Goal: Check status: Check status

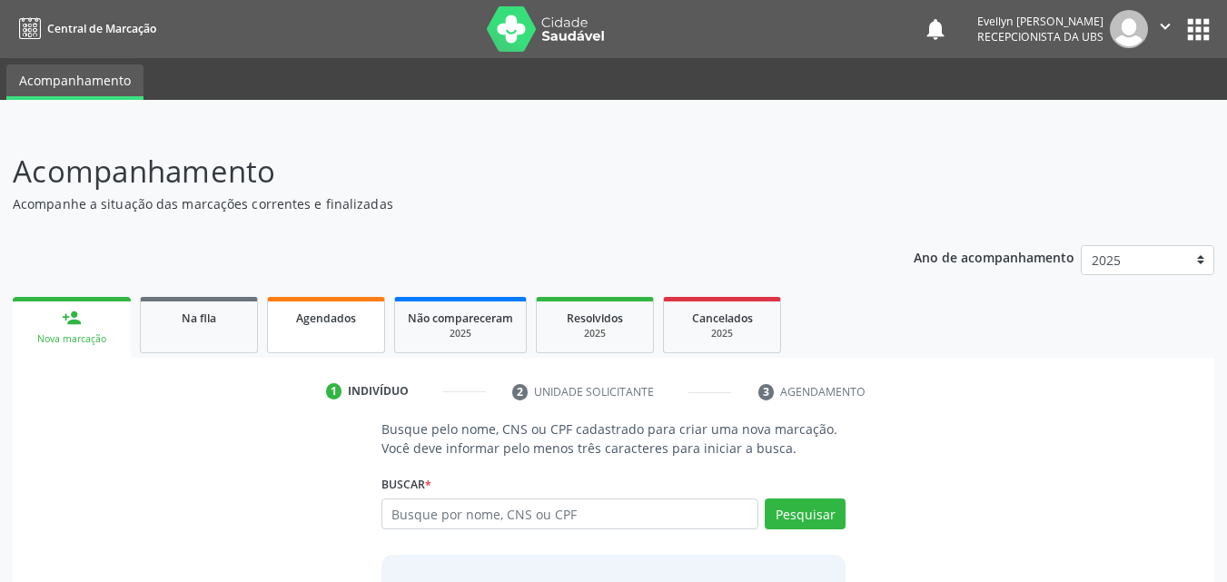
click at [298, 334] on link "Agendados" at bounding box center [326, 325] width 118 height 56
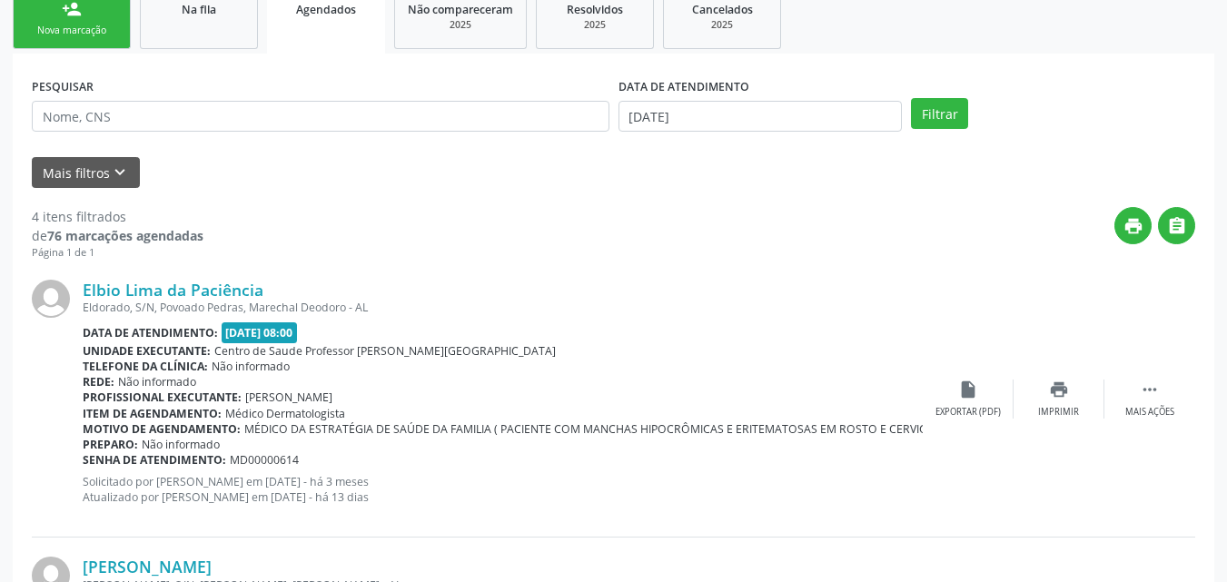
scroll to position [286, 0]
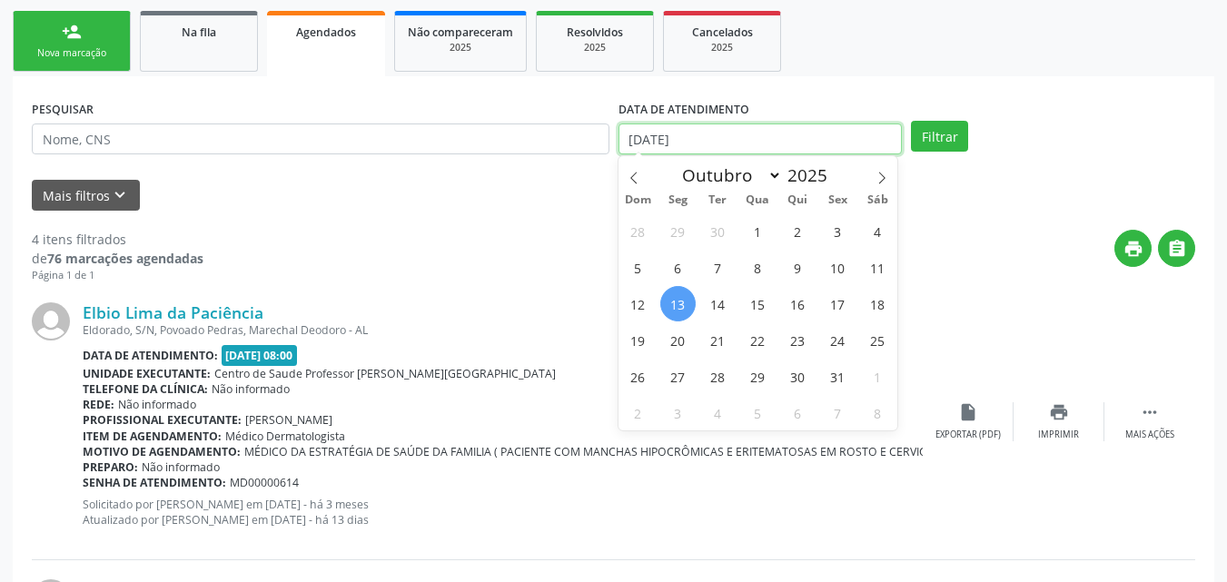
click at [767, 136] on input "13/10/2025" at bounding box center [760, 138] width 284 height 31
click at [753, 224] on span "1" at bounding box center [757, 230] width 35 height 35
type input "01/10/2025"
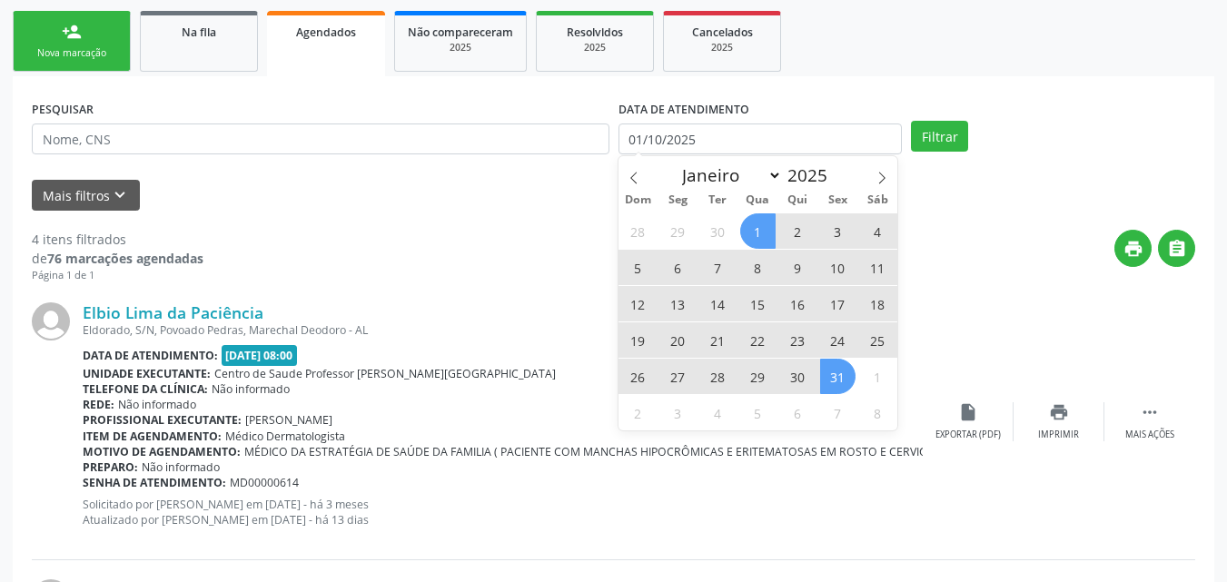
click at [844, 376] on span "31" at bounding box center [837, 376] width 35 height 35
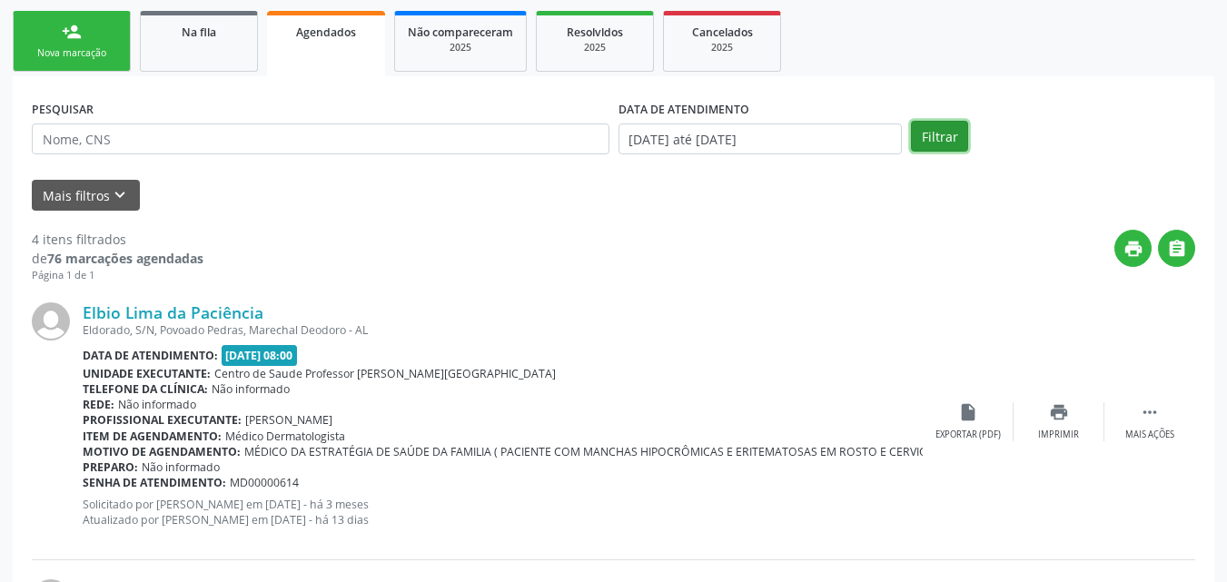
click at [920, 141] on button "Filtrar" at bounding box center [939, 136] width 57 height 31
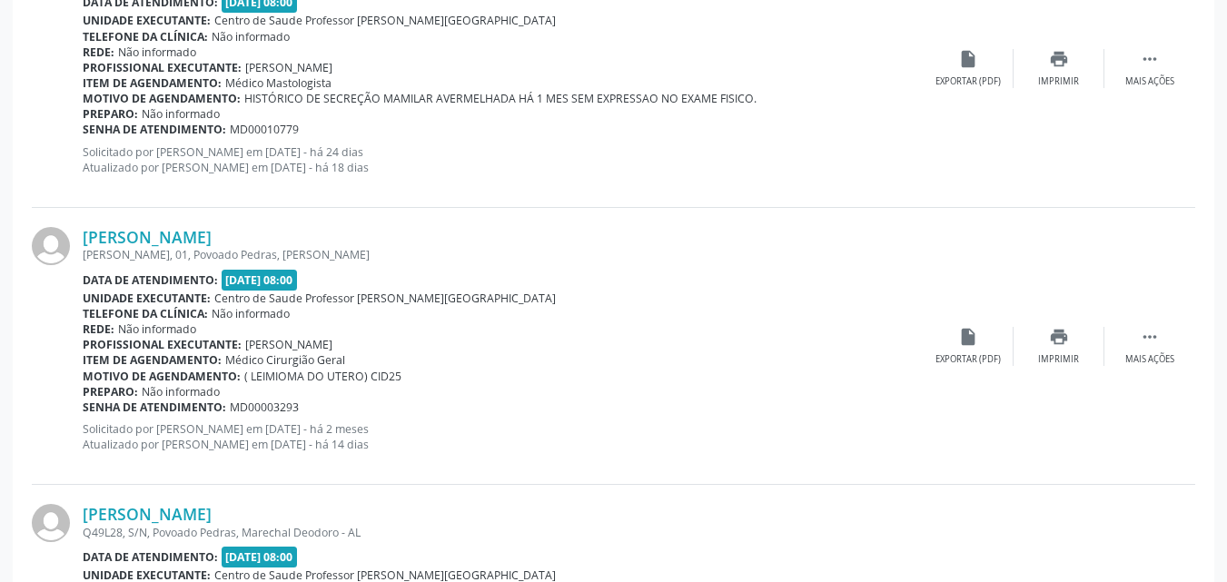
scroll to position [4230, 0]
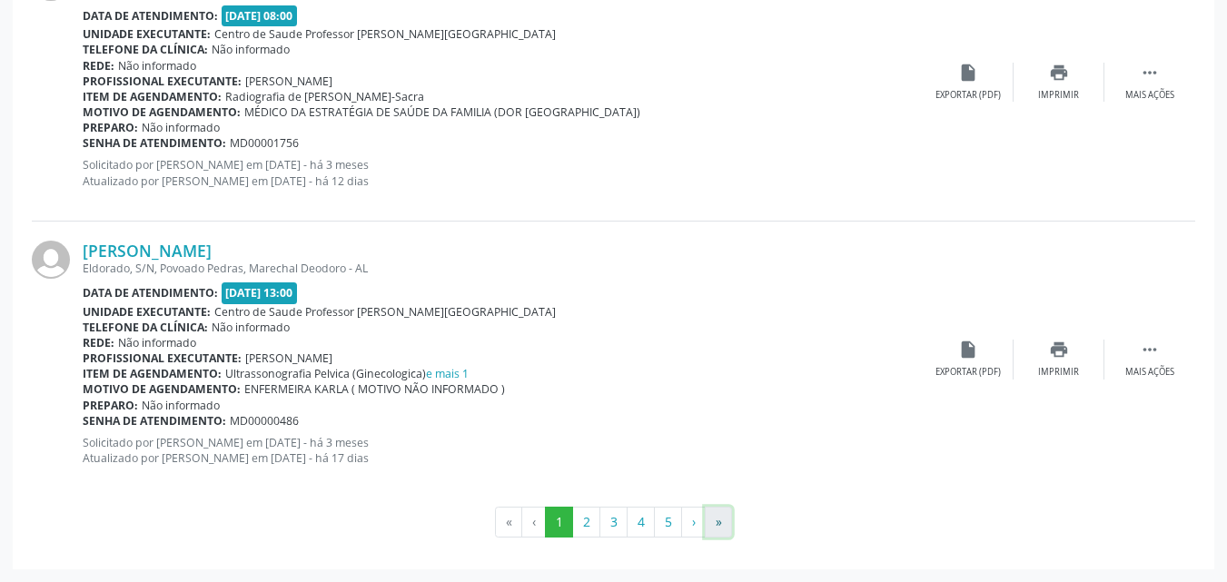
click at [709, 526] on button "»" at bounding box center [718, 522] width 27 height 31
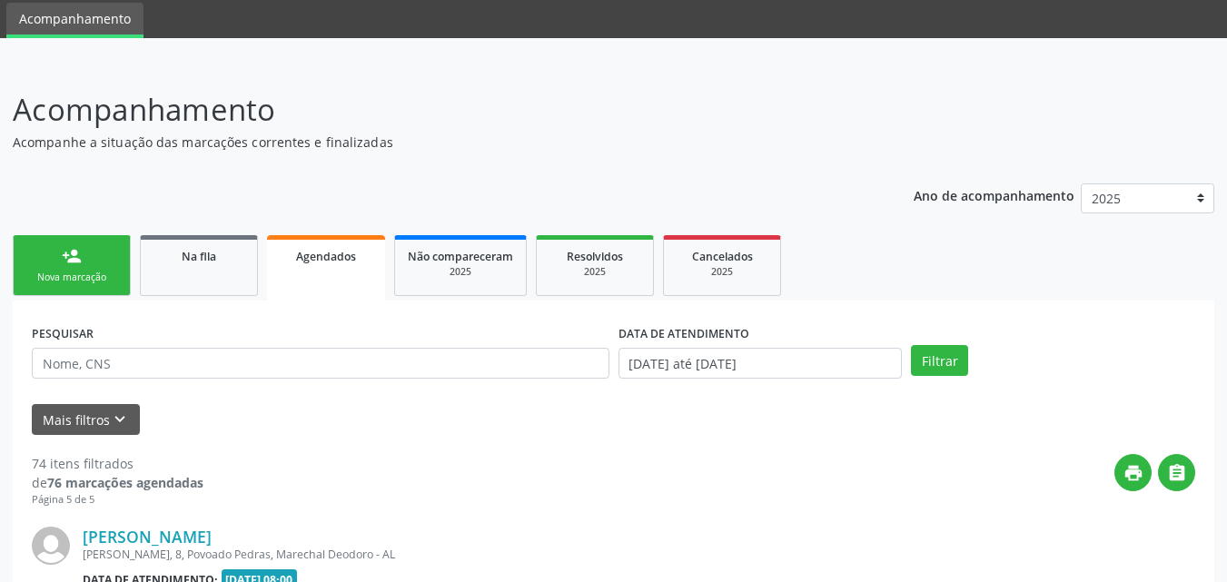
scroll to position [4029, 0]
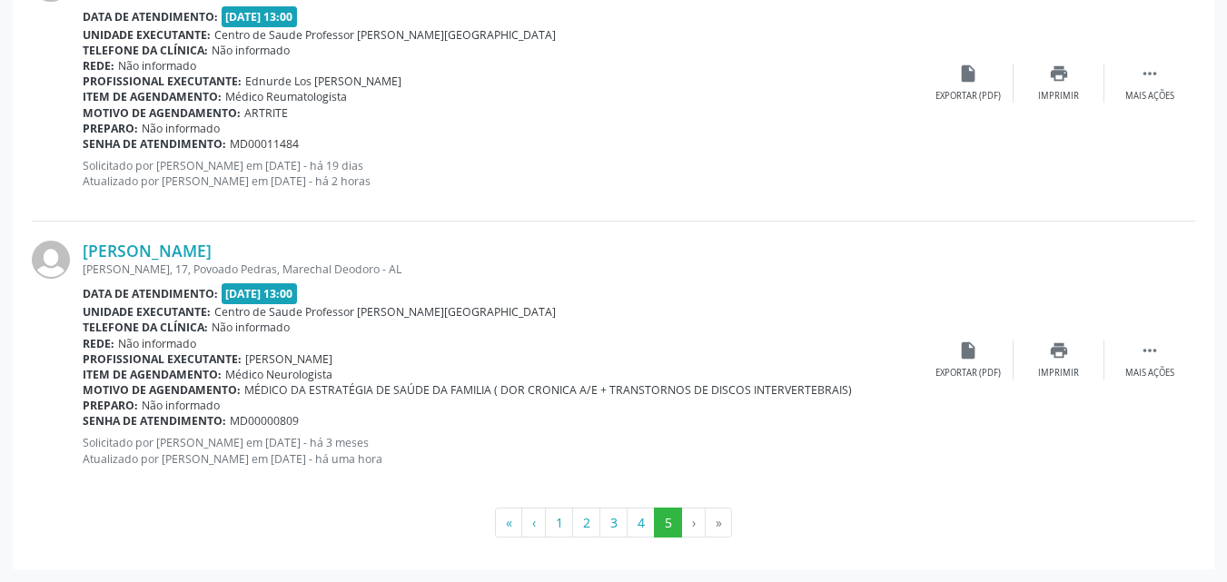
click at [535, 374] on div "Item de agendamento: Médico Neurologista" at bounding box center [503, 374] width 840 height 15
click at [202, 245] on link "Jose Roberto Ramos do Nascimento" at bounding box center [147, 251] width 129 height 20
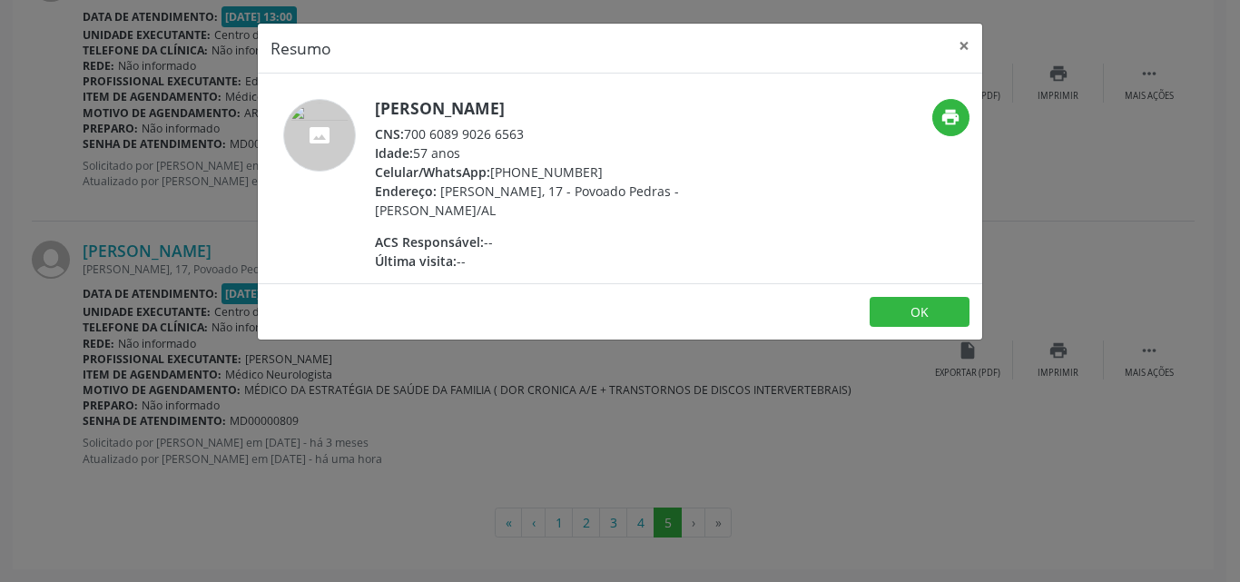
drag, startPoint x: 526, startPoint y: 130, endPoint x: 409, endPoint y: 132, distance: 117.1
click at [409, 132] on div "CNS: 700 6089 9026 6563" at bounding box center [551, 133] width 353 height 19
copy div "700 6089 9026 6563"
click at [961, 50] on button "×" at bounding box center [964, 46] width 36 height 44
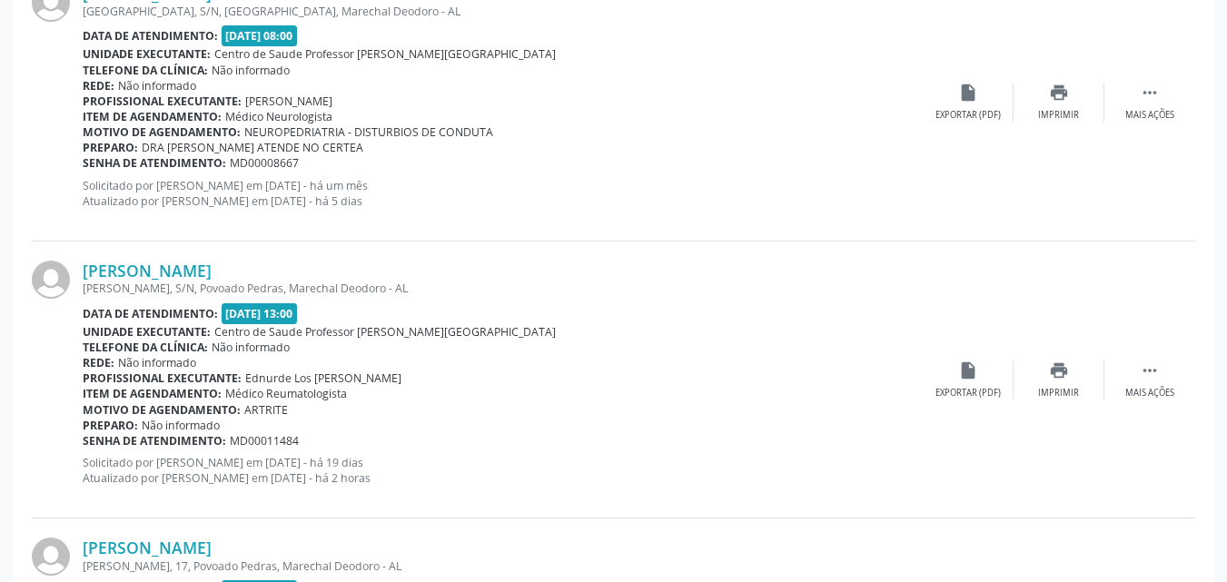
scroll to position [3686, 0]
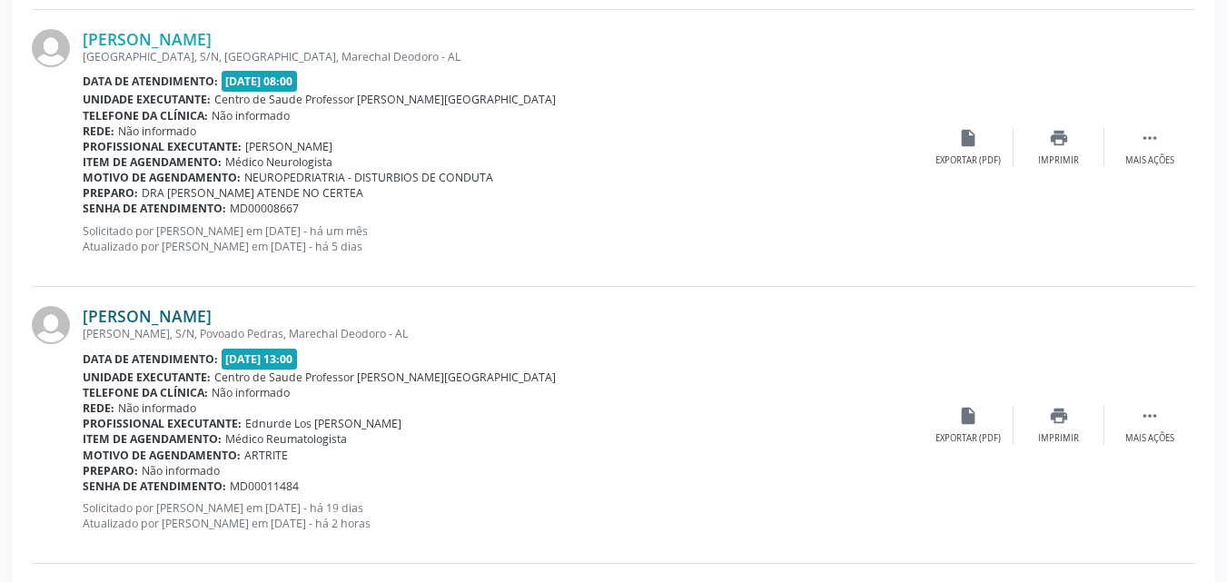
click at [202, 306] on link "Leandro Jorge da Silva" at bounding box center [147, 316] width 129 height 20
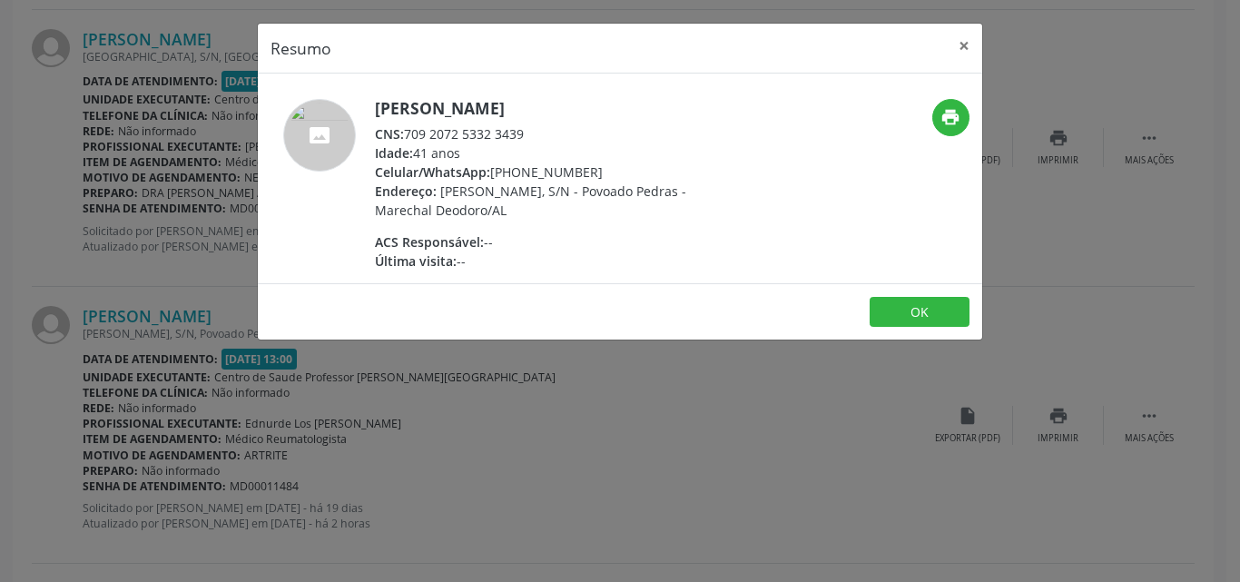
drag, startPoint x: 526, startPoint y: 131, endPoint x: 406, endPoint y: 133, distance: 119.9
click at [406, 133] on div "CNS: 709 2072 5332 3439" at bounding box center [551, 133] width 353 height 19
copy div "709 2072 5332 3439"
click at [968, 46] on button "×" at bounding box center [964, 46] width 36 height 44
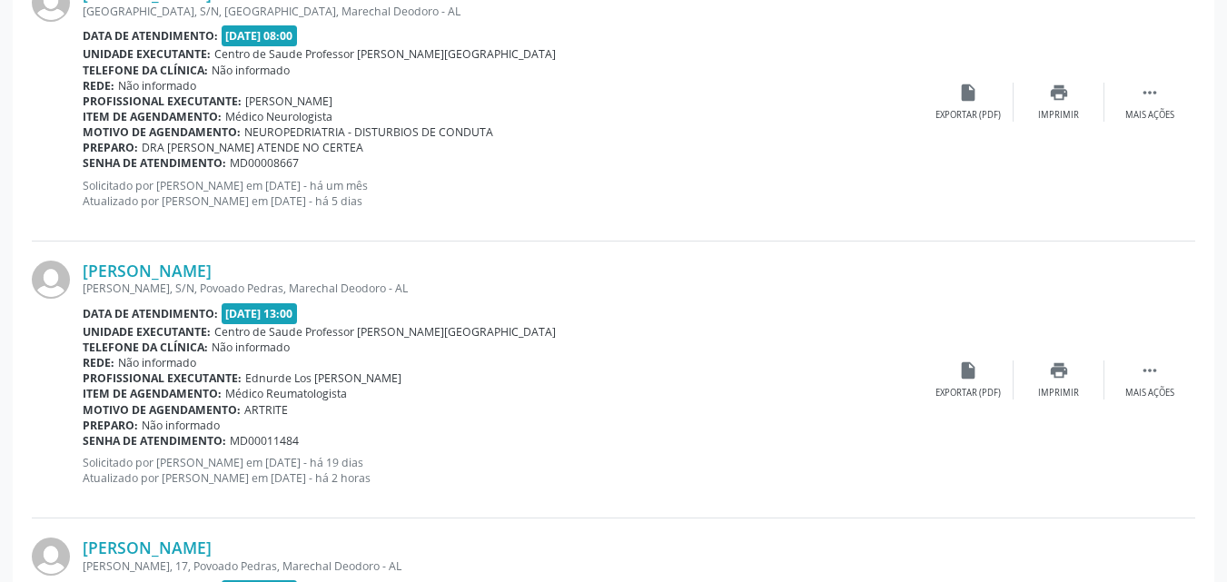
scroll to position [4029, 0]
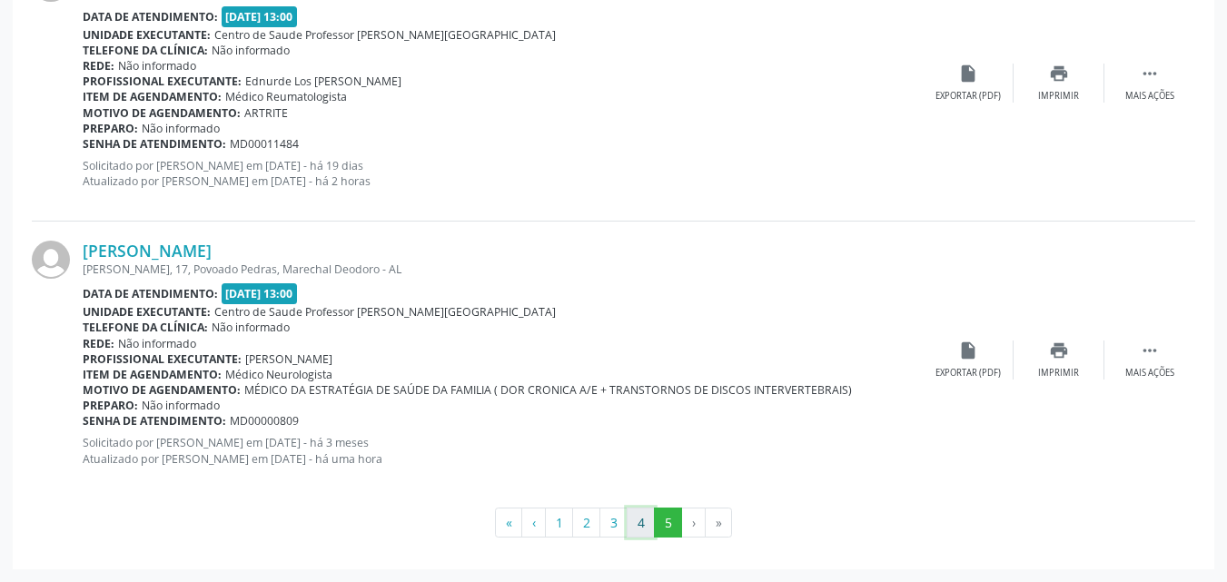
click at [642, 512] on button "4" at bounding box center [641, 523] width 28 height 31
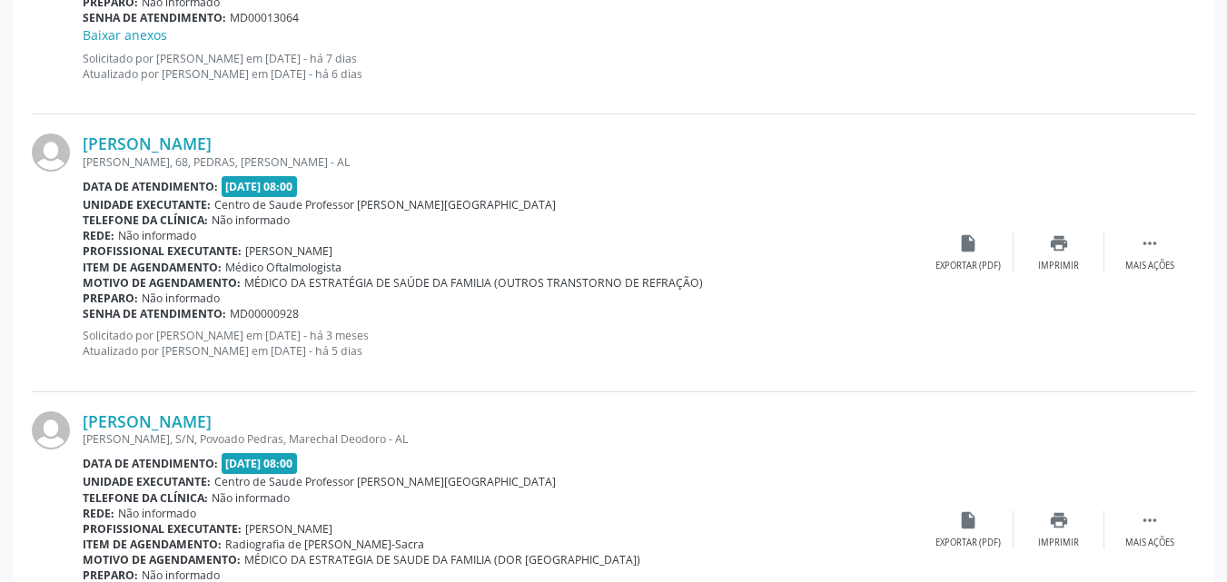
scroll to position [3323, 0]
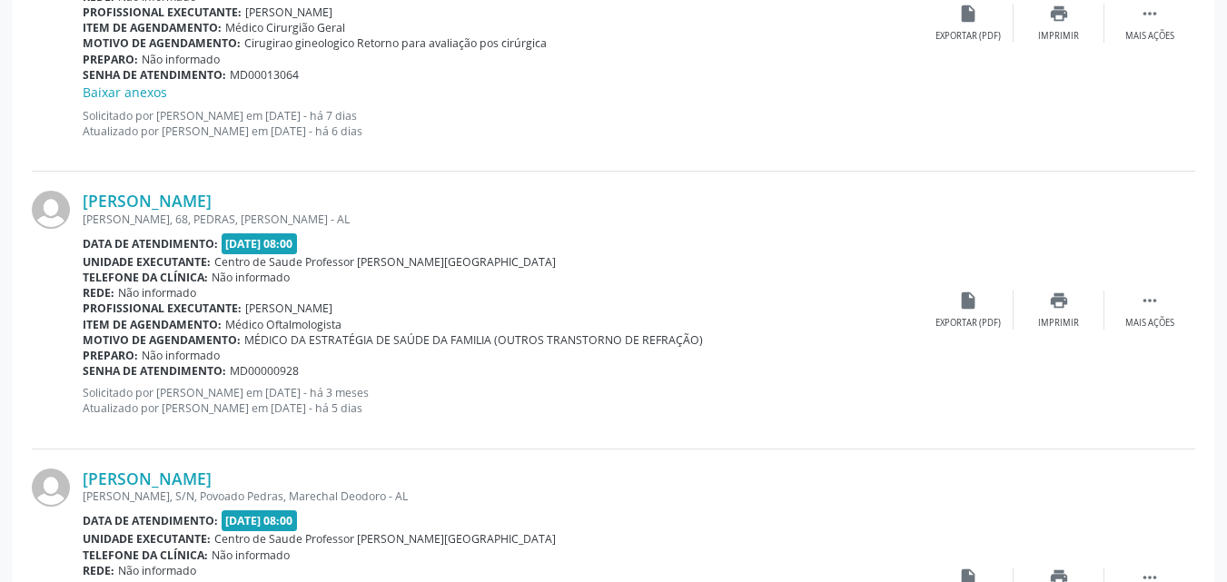
drag, startPoint x: 1219, startPoint y: 414, endPoint x: 1219, endPoint y: 390, distance: 23.6
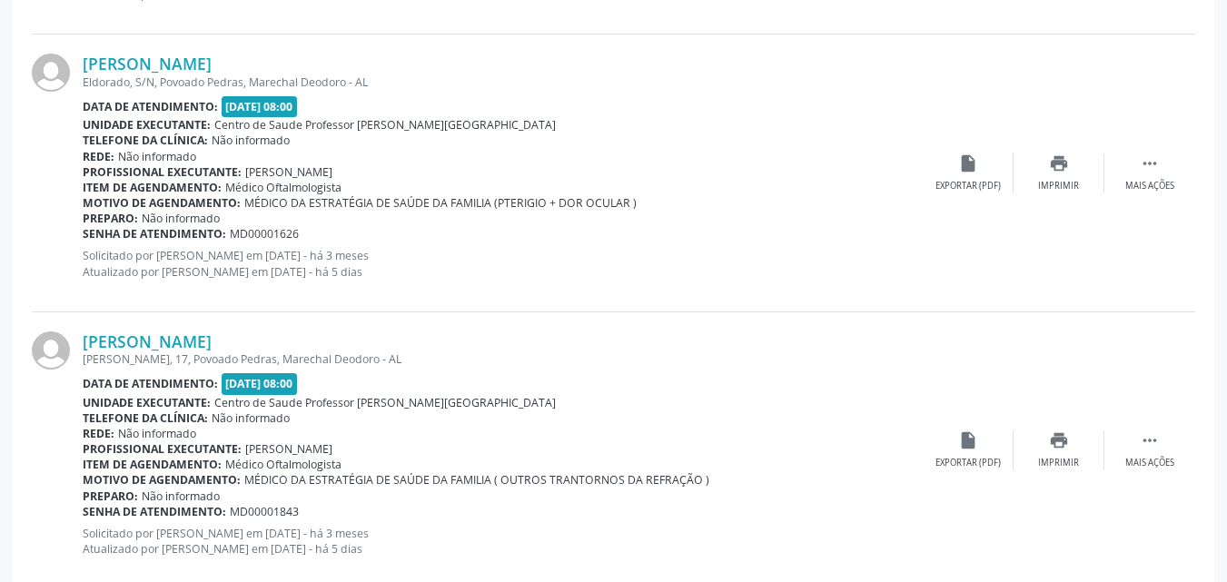
scroll to position [4341, 0]
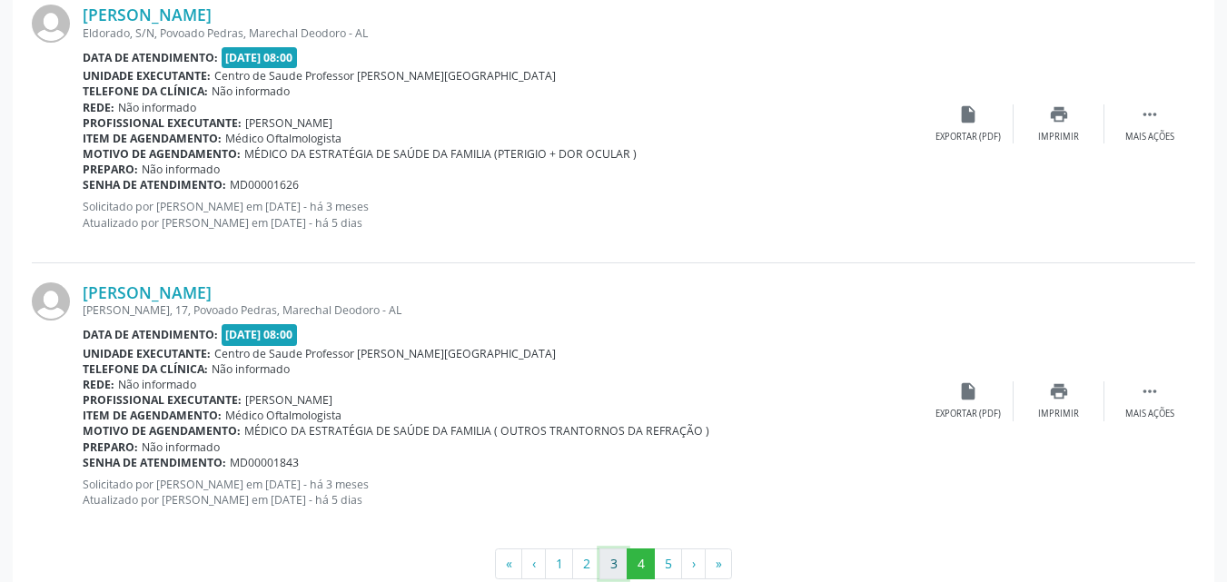
click at [618, 575] on button "3" at bounding box center [613, 563] width 28 height 31
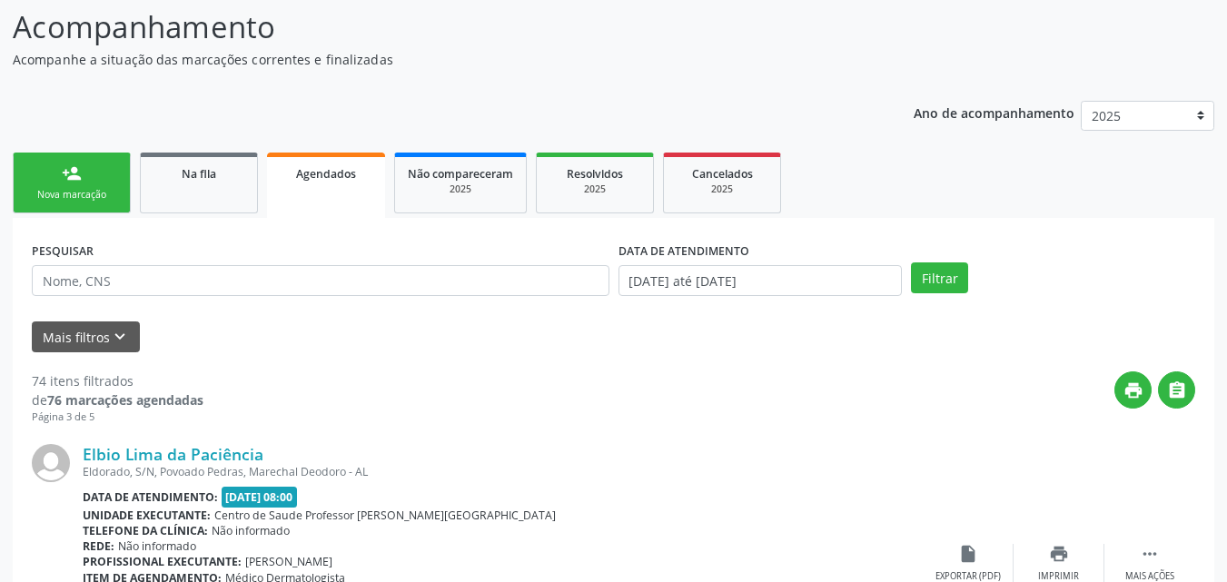
scroll to position [0, 0]
